Goal: Information Seeking & Learning: Understand process/instructions

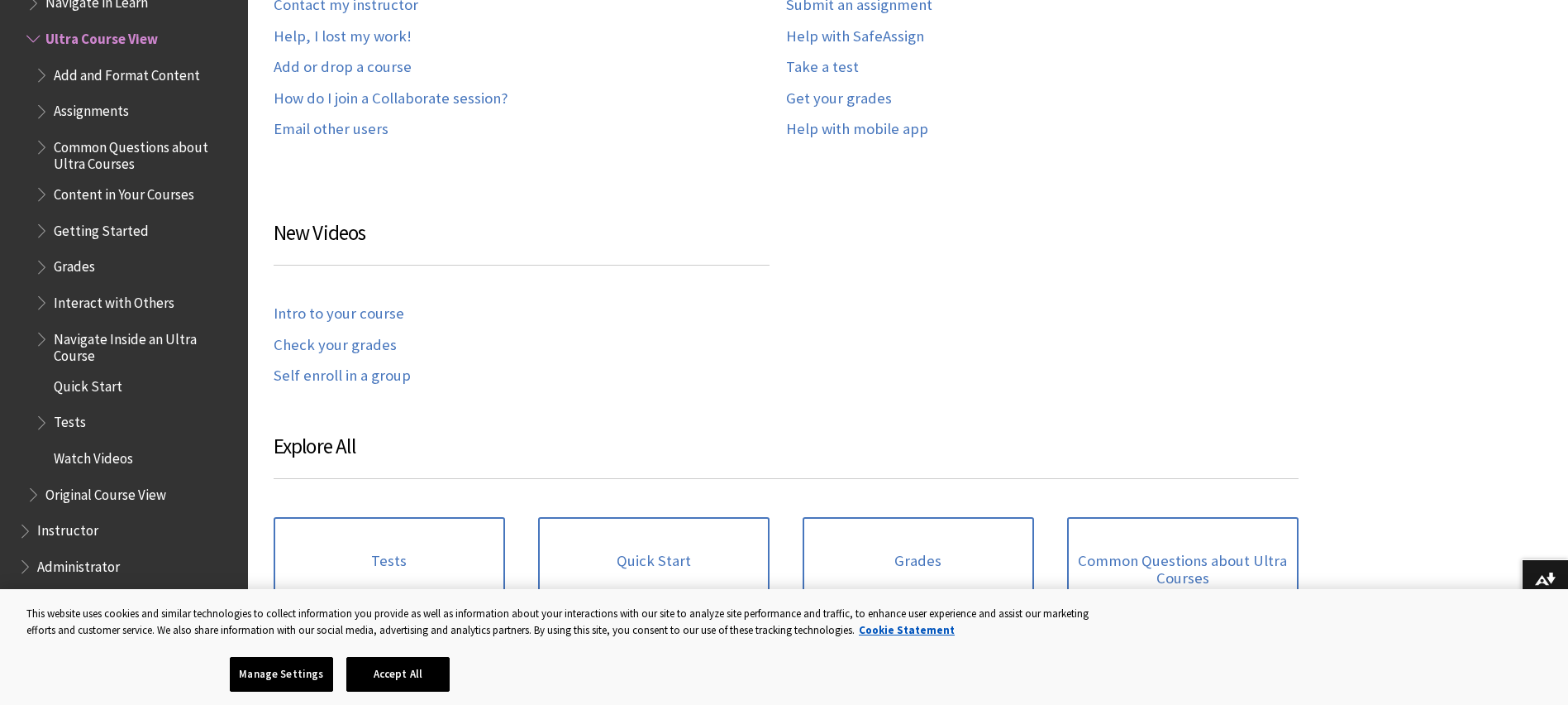
scroll to position [695, 0]
click at [353, 314] on link "Intro to your course" at bounding box center [339, 313] width 131 height 19
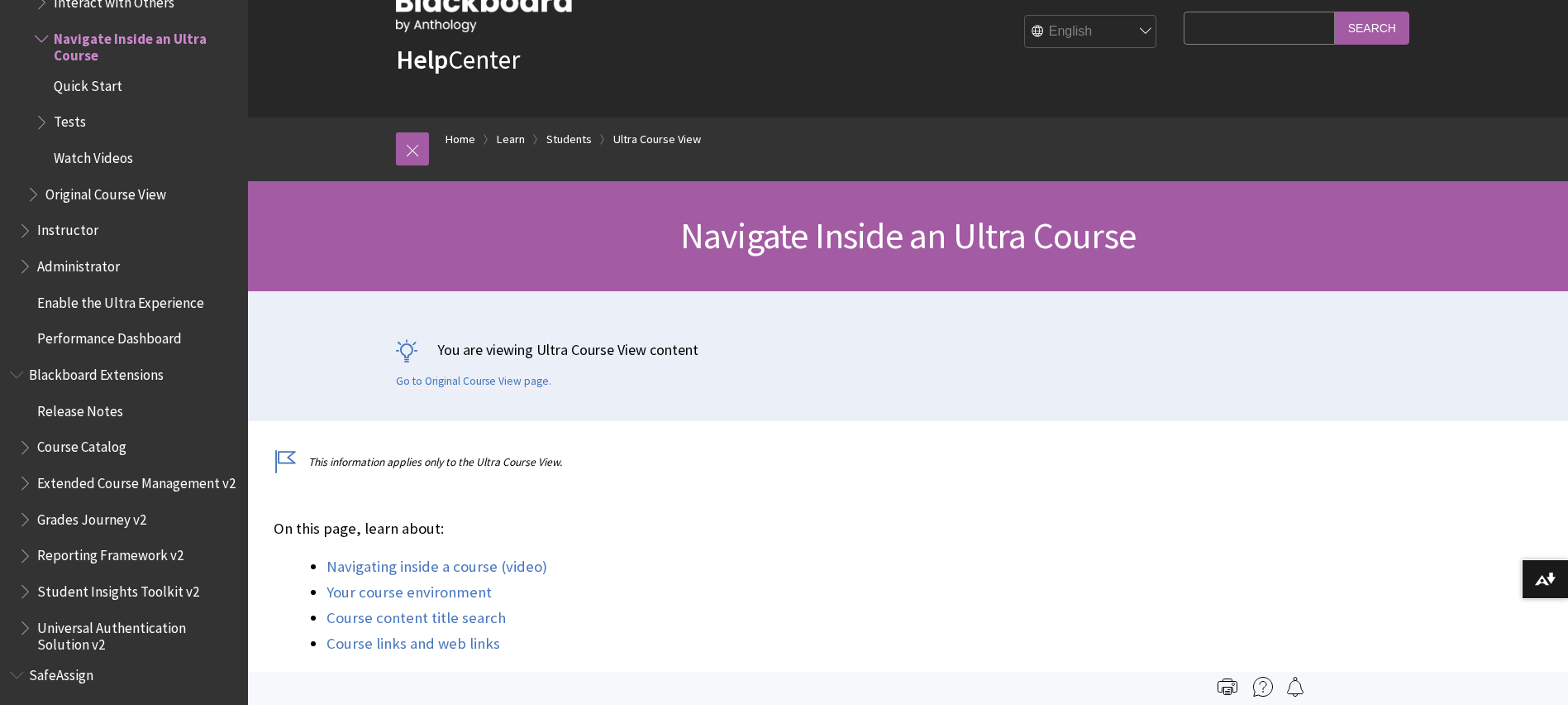
scroll to position [482, 0]
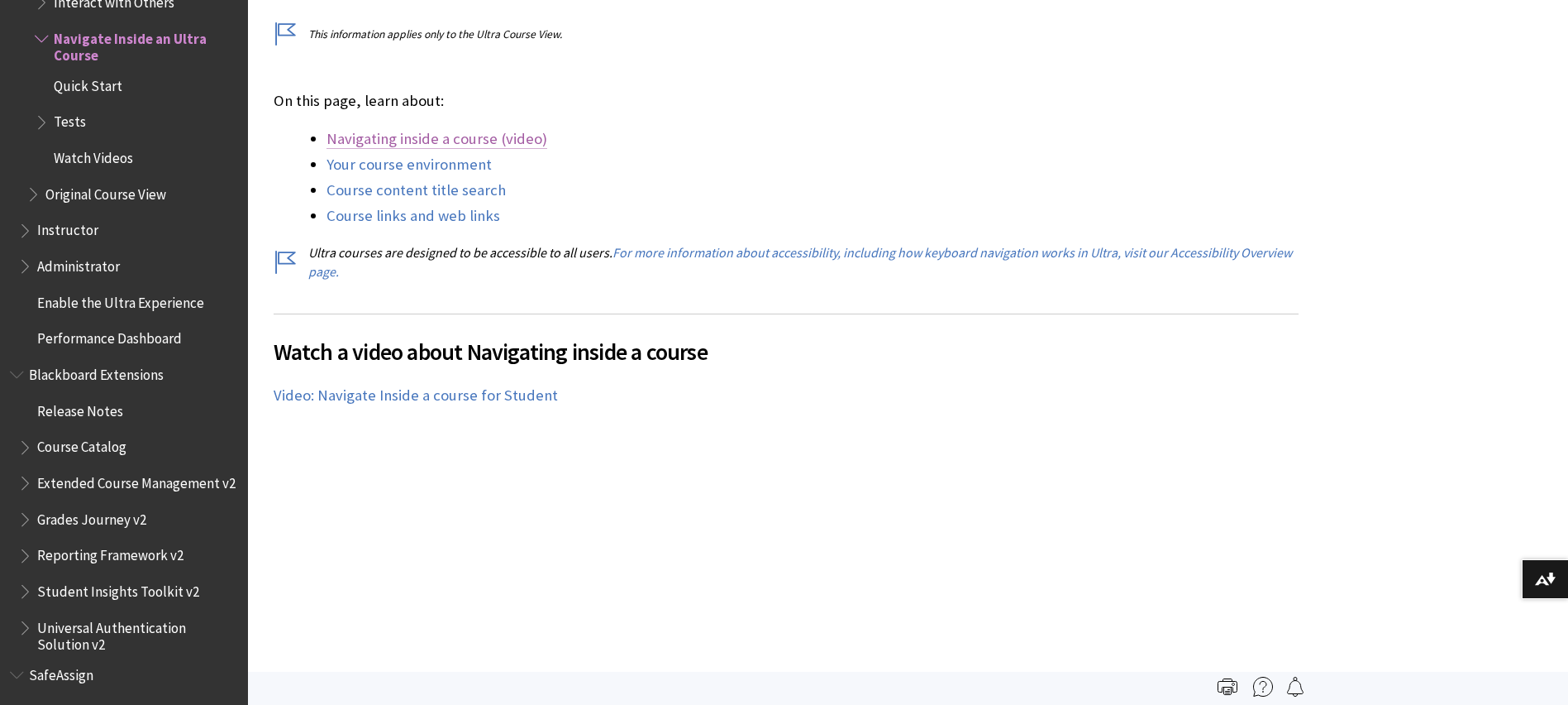
click at [411, 143] on link "Navigating inside a course (video)" at bounding box center [437, 139] width 221 height 20
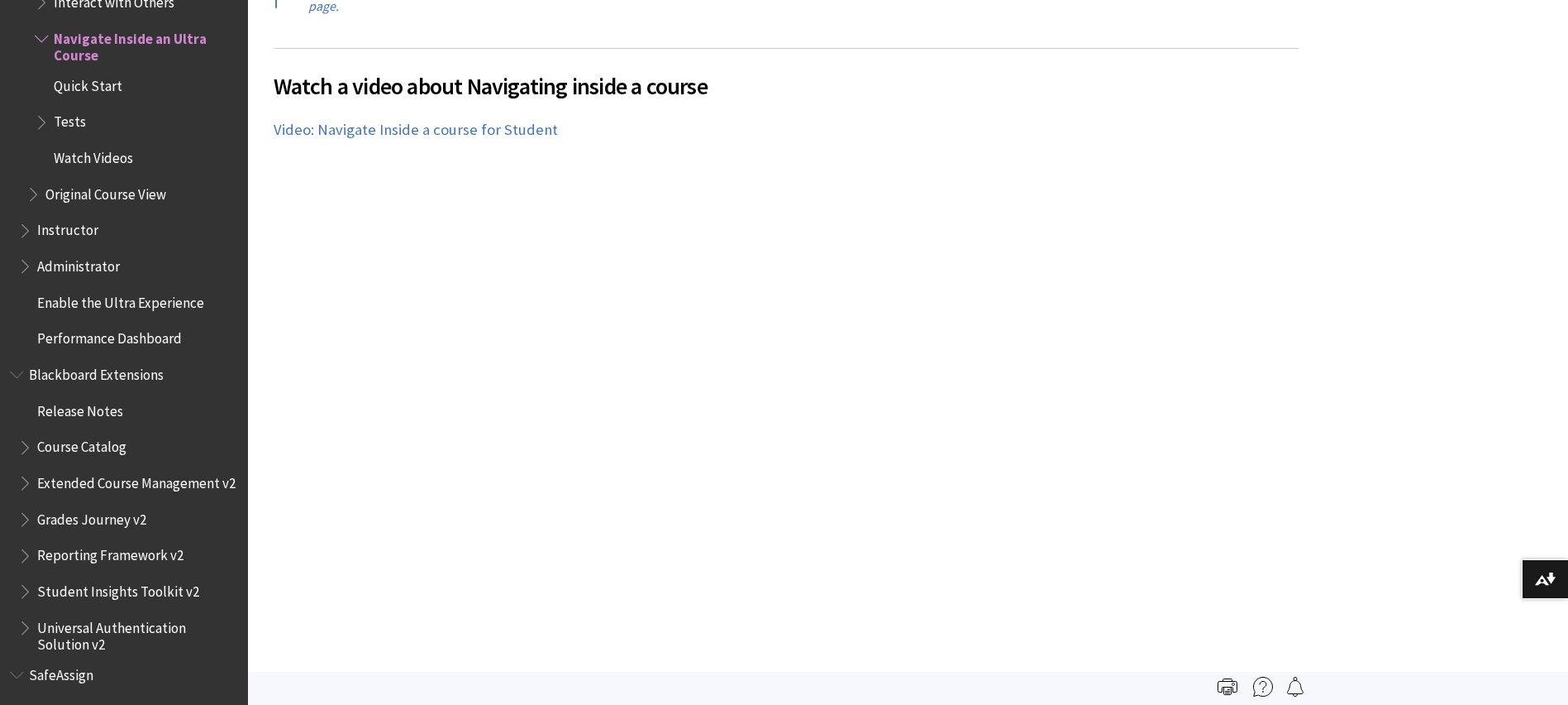
scroll to position [458, 0]
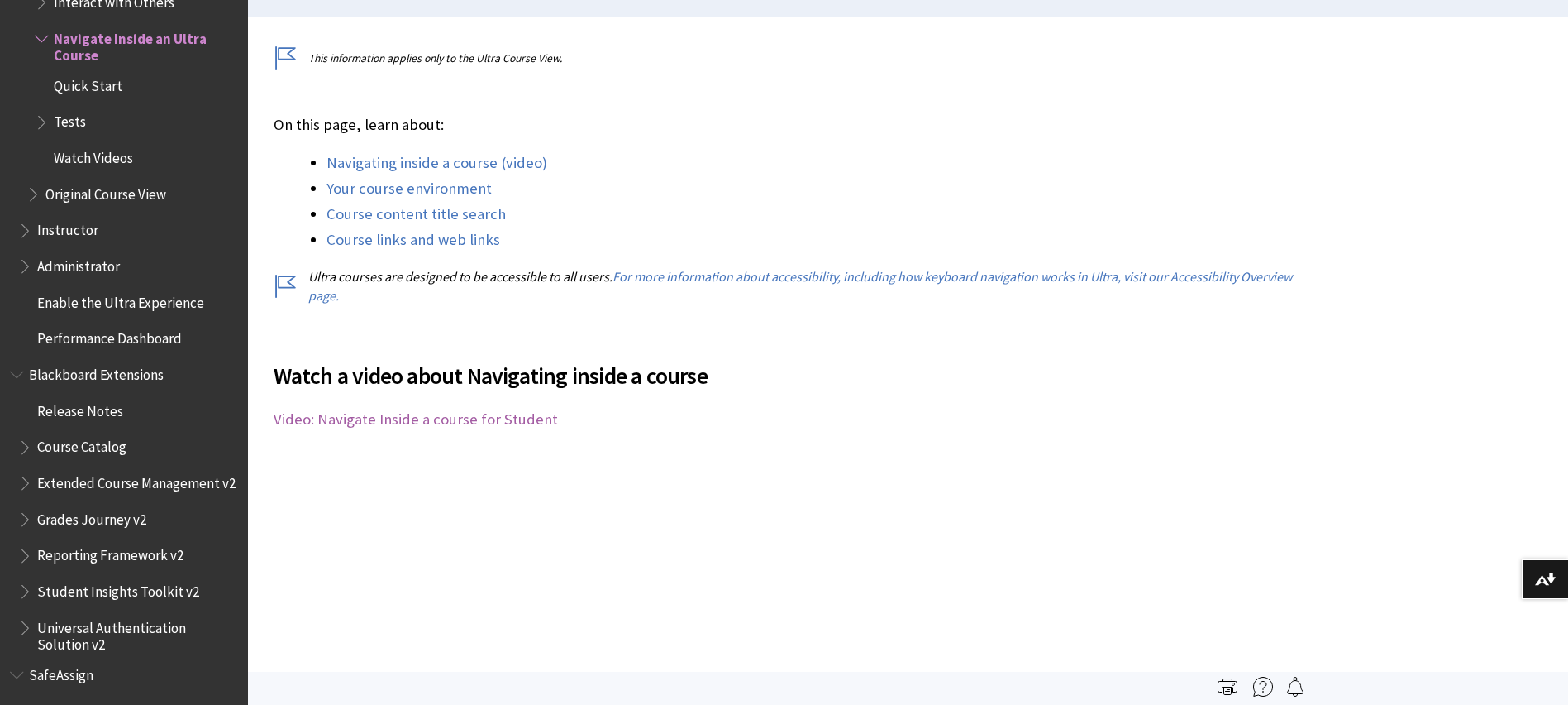
click at [428, 422] on link "Video: Navigate Inside a course for Student" at bounding box center [415, 420] width 284 height 20
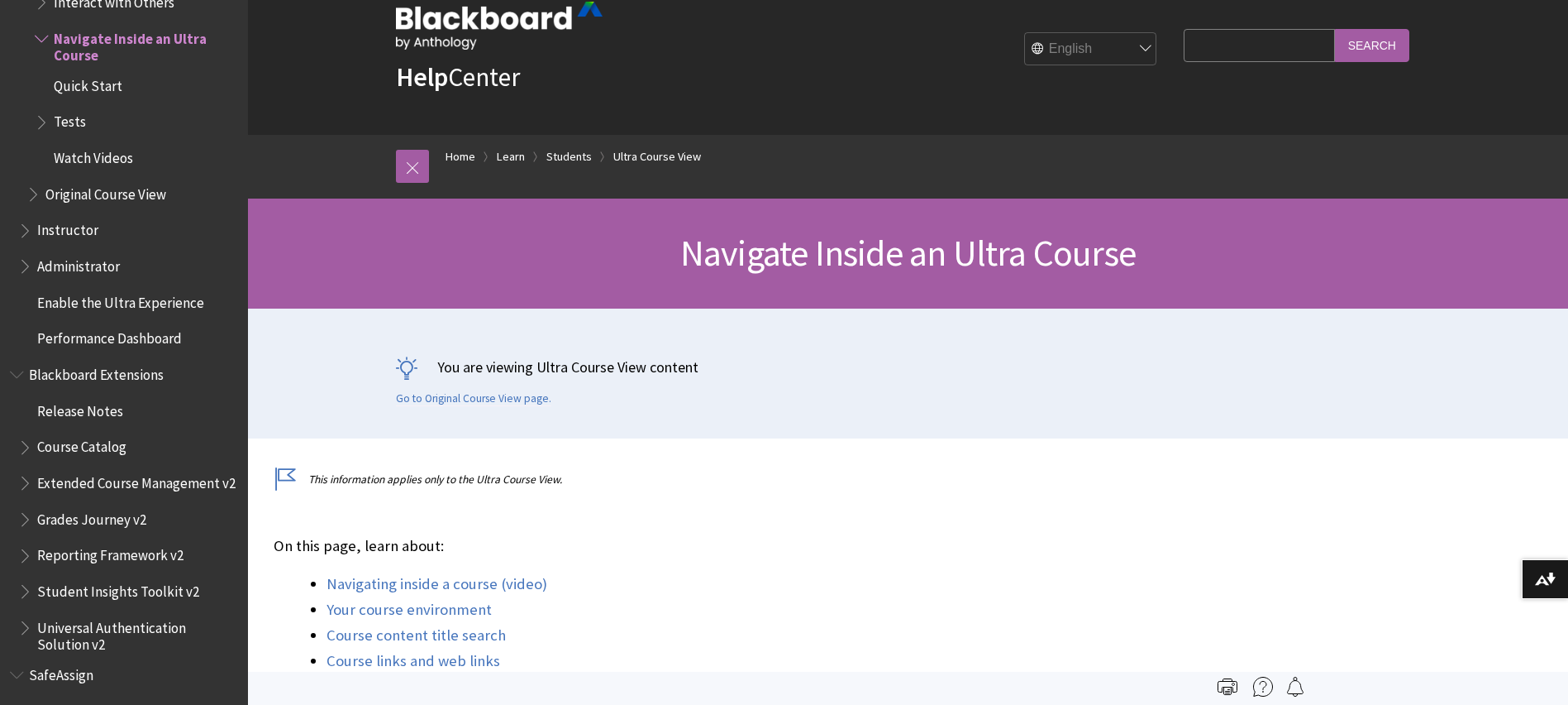
scroll to position [0, 0]
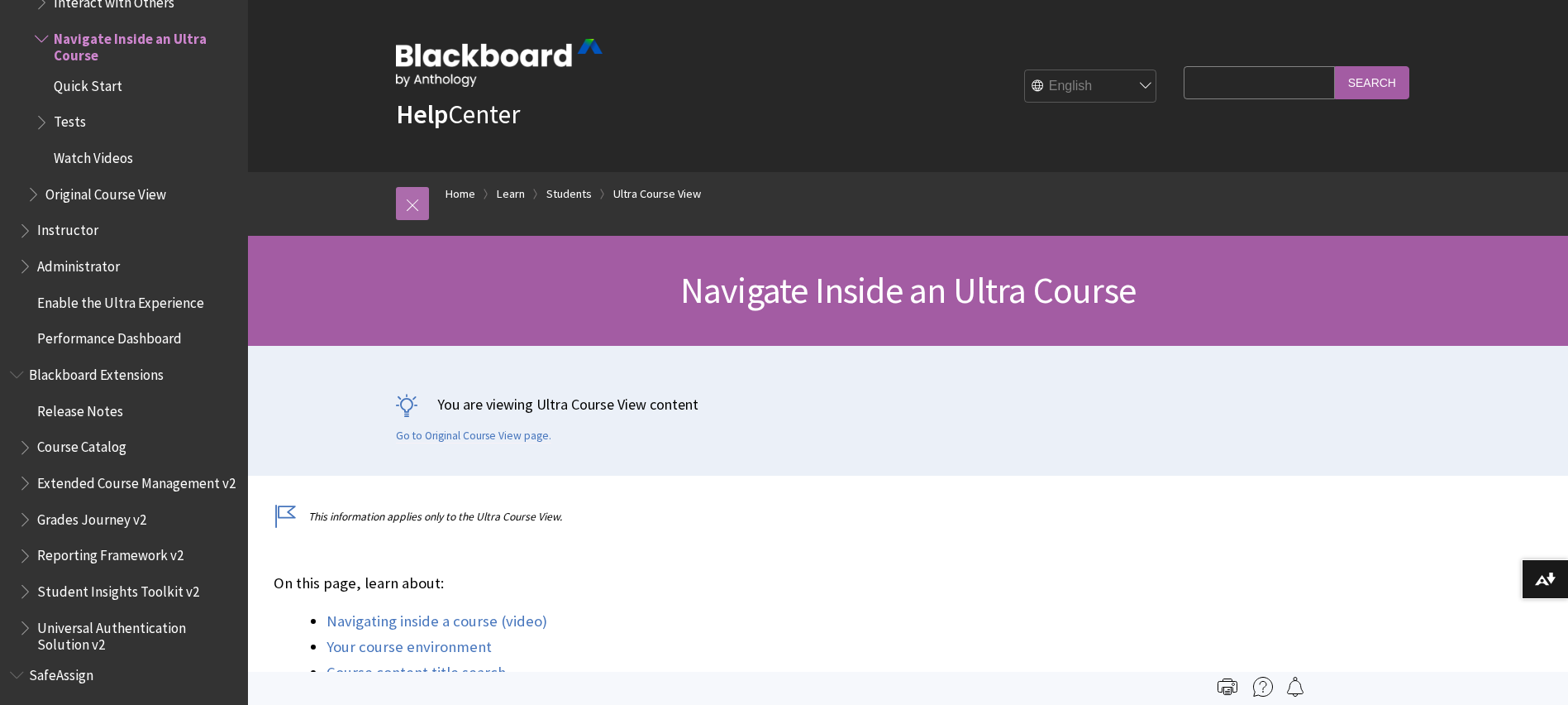
click at [419, 202] on link at bounding box center [412, 204] width 33 height 33
